Goal: Task Accomplishment & Management: Manage account settings

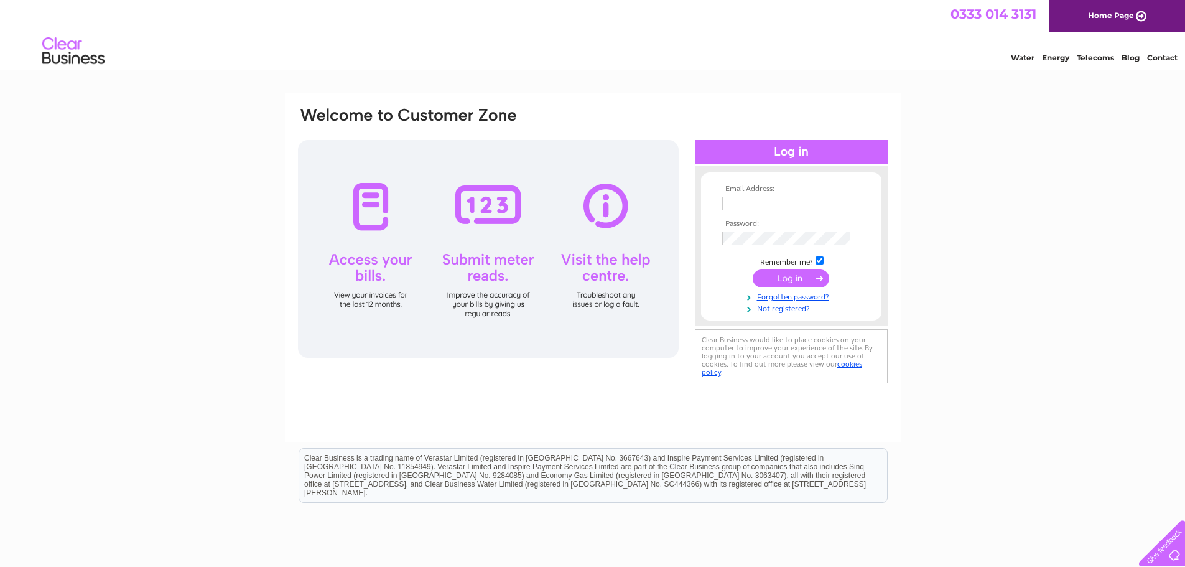
type input "jameshorneltd@aol.com"
drag, startPoint x: 0, startPoint y: 0, endPoint x: 795, endPoint y: 280, distance: 843.1
click at [795, 280] on input "submit" at bounding box center [791, 277] width 77 height 17
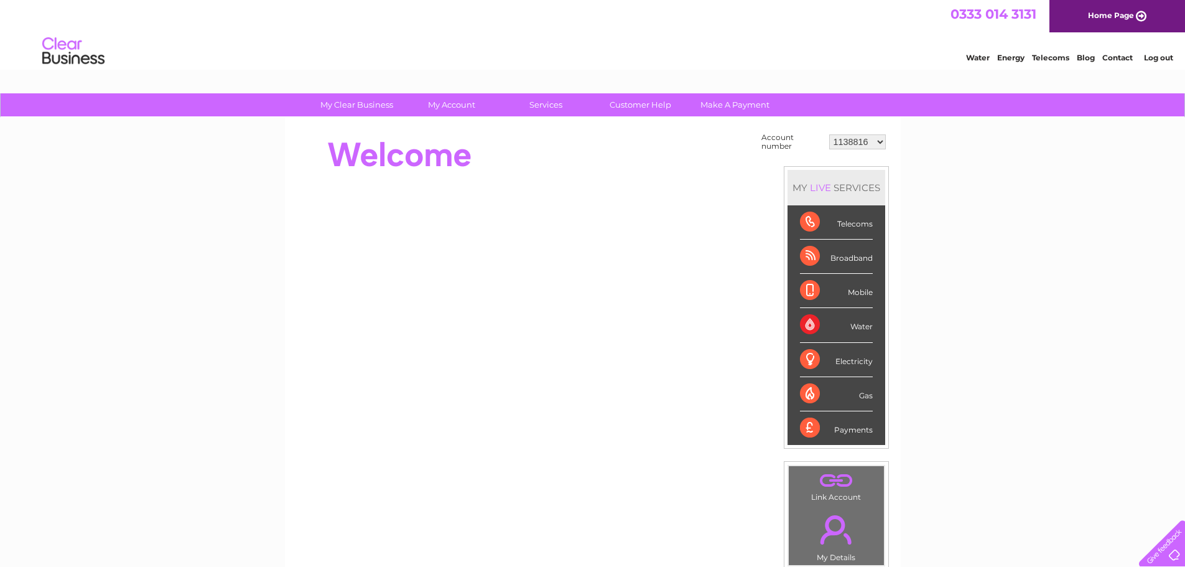
click at [879, 144] on select "1138816 30274792" at bounding box center [857, 141] width 57 height 15
select select "30274792"
click at [829, 134] on select "1138816 30274792" at bounding box center [857, 141] width 57 height 15
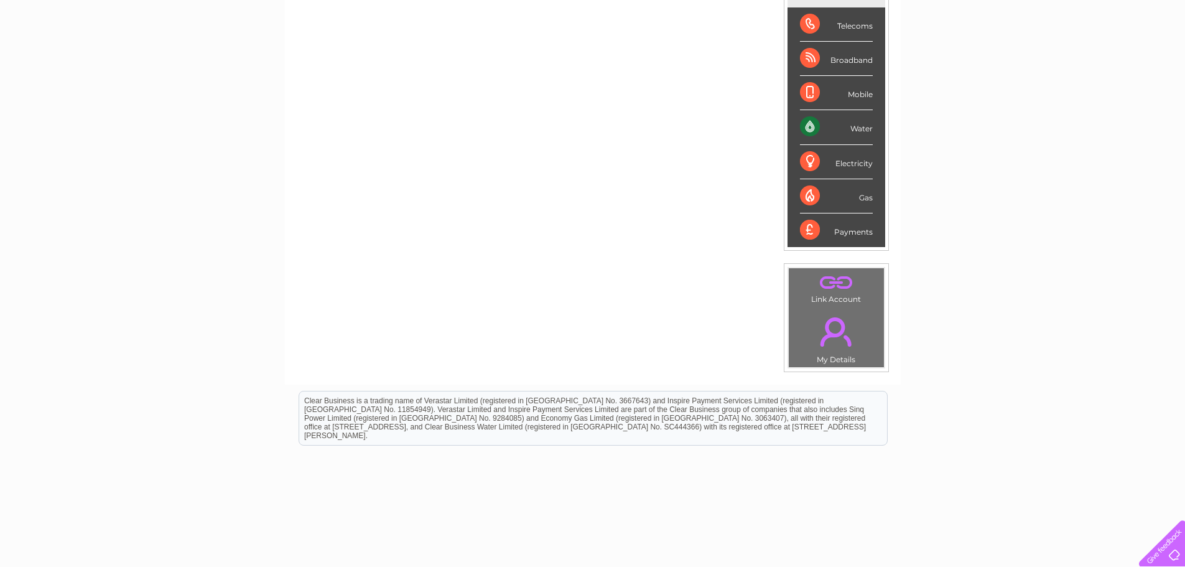
scroll to position [175, 0]
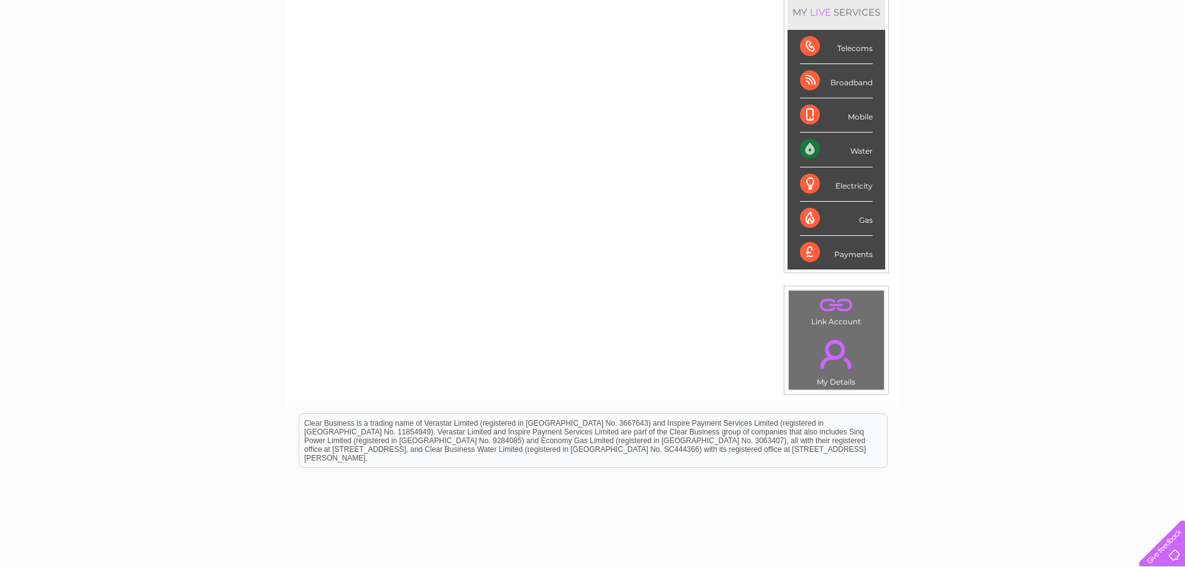
click at [854, 156] on div "Water" at bounding box center [836, 150] width 73 height 34
click at [811, 148] on div "Water" at bounding box center [836, 150] width 73 height 34
click at [824, 157] on div "Water" at bounding box center [836, 150] width 73 height 34
click at [838, 157] on div "Water" at bounding box center [836, 150] width 73 height 34
click at [859, 147] on div "Water" at bounding box center [836, 150] width 73 height 34
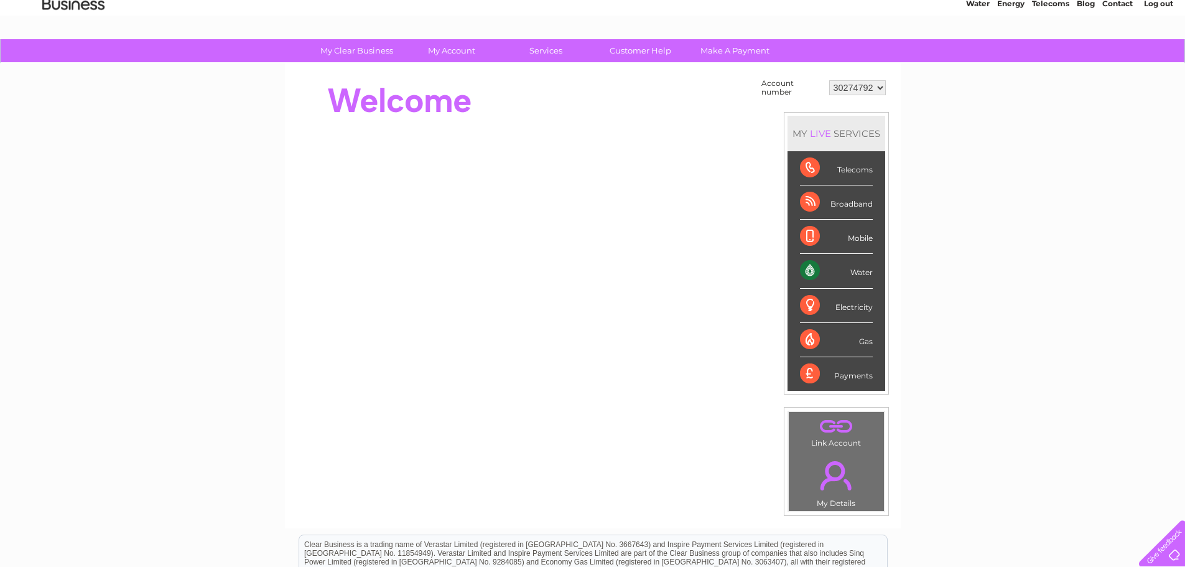
scroll to position [0, 0]
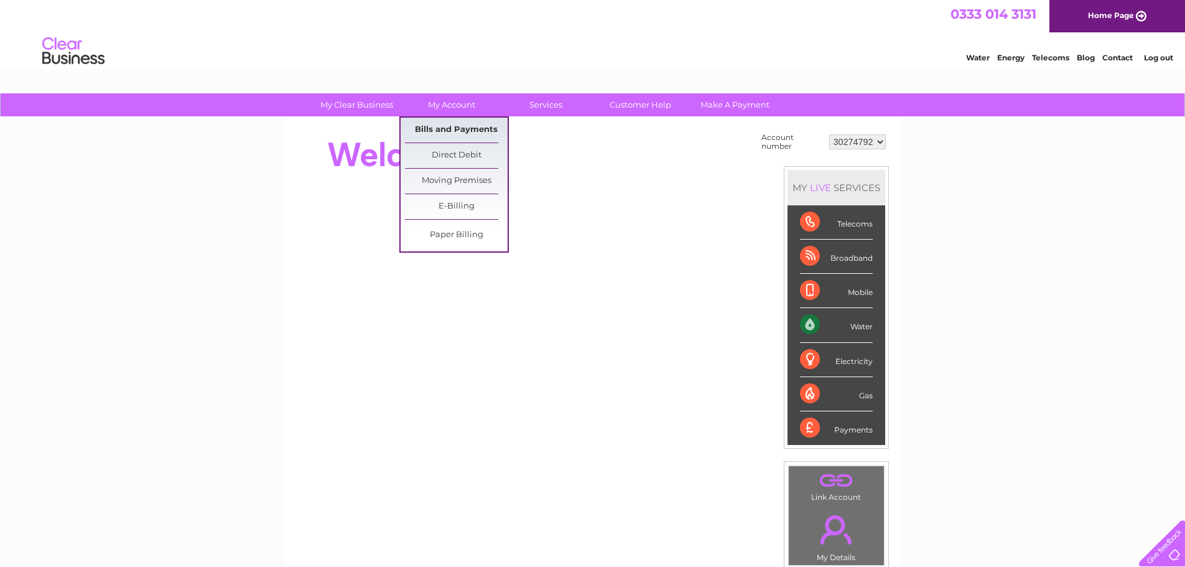
click at [462, 129] on link "Bills and Payments" at bounding box center [456, 130] width 103 height 25
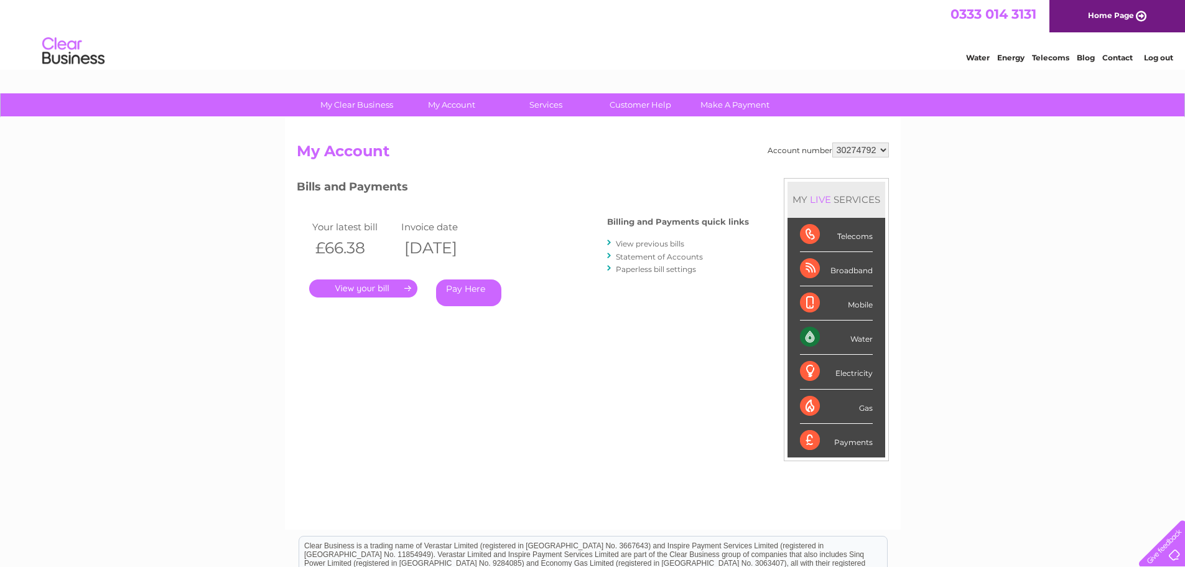
click at [380, 289] on link "." at bounding box center [363, 288] width 108 height 18
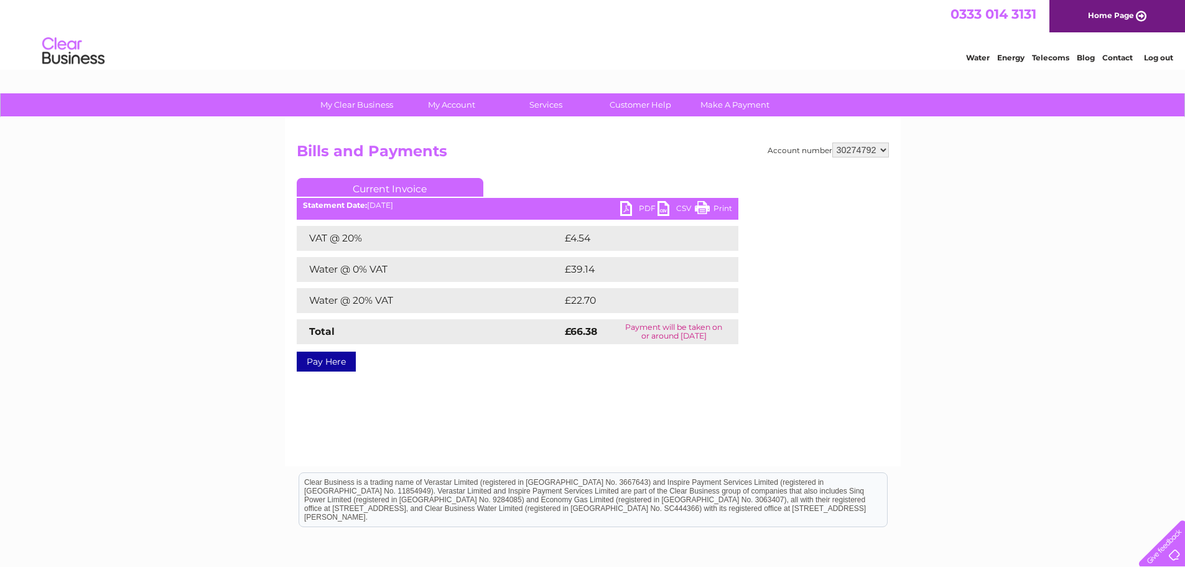
click at [628, 202] on link "PDF" at bounding box center [638, 210] width 37 height 18
